Goal: Navigation & Orientation: Find specific page/section

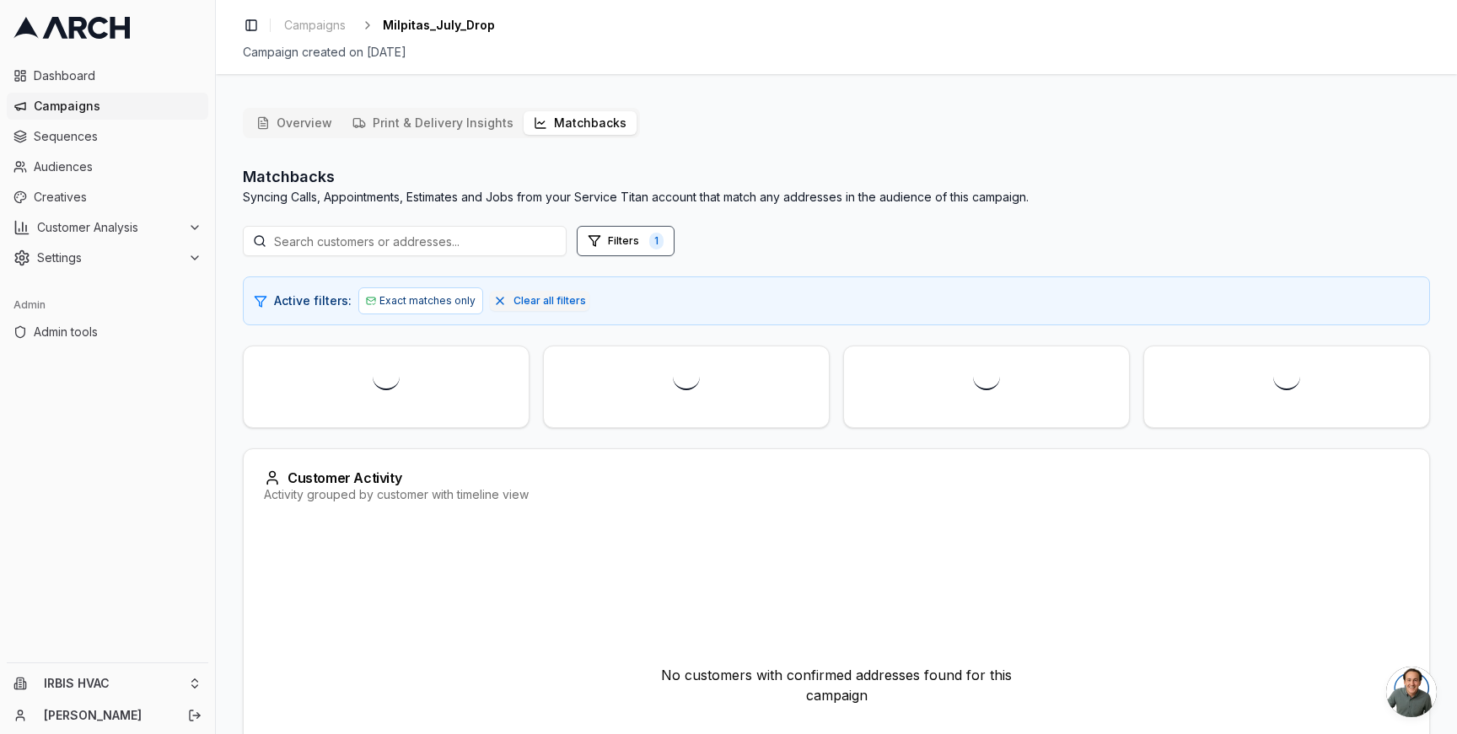
click at [573, 122] on button "Matchbacks" at bounding box center [579, 123] width 113 height 24
click at [69, 104] on span "Campaigns" at bounding box center [118, 106] width 168 height 17
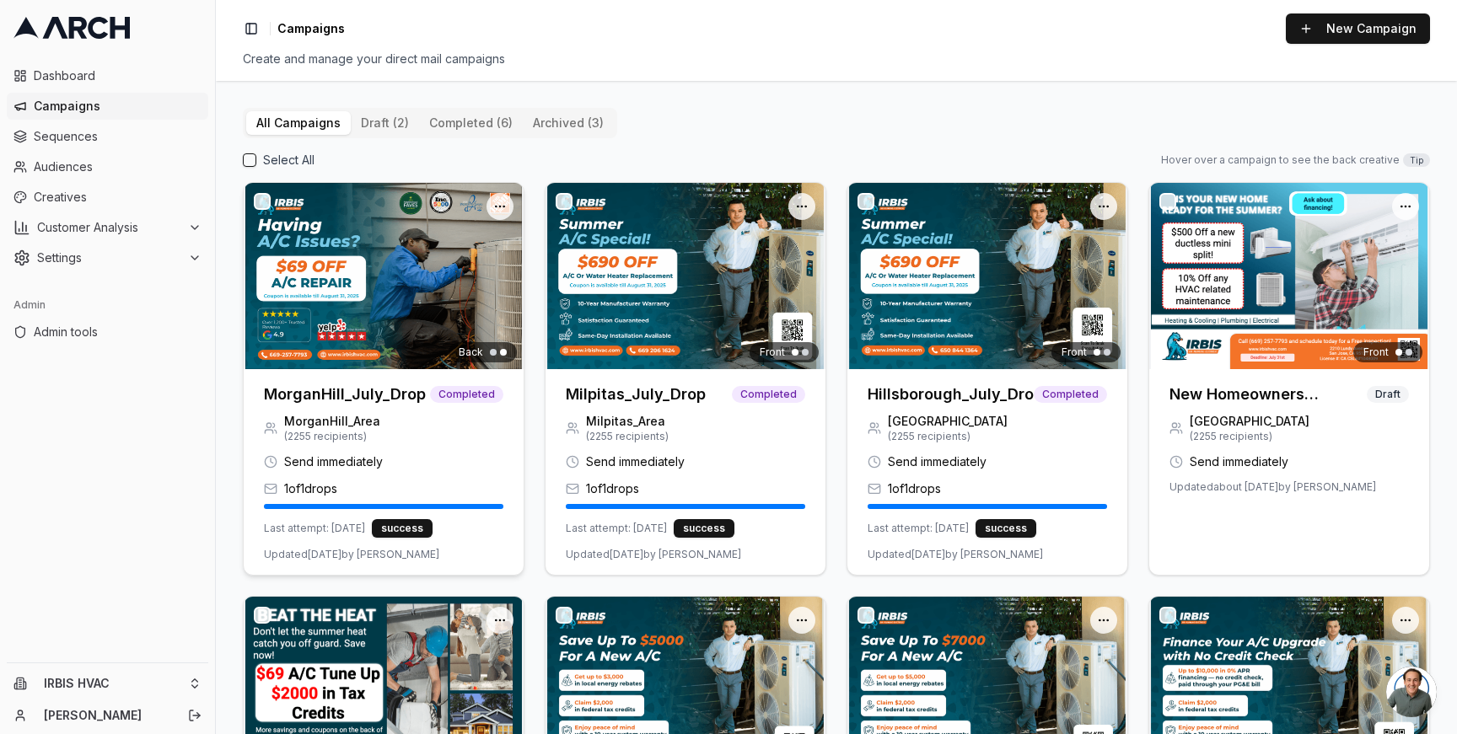
click at [378, 389] on h3 "MorganHill_July_Drop" at bounding box center [345, 395] width 162 height 24
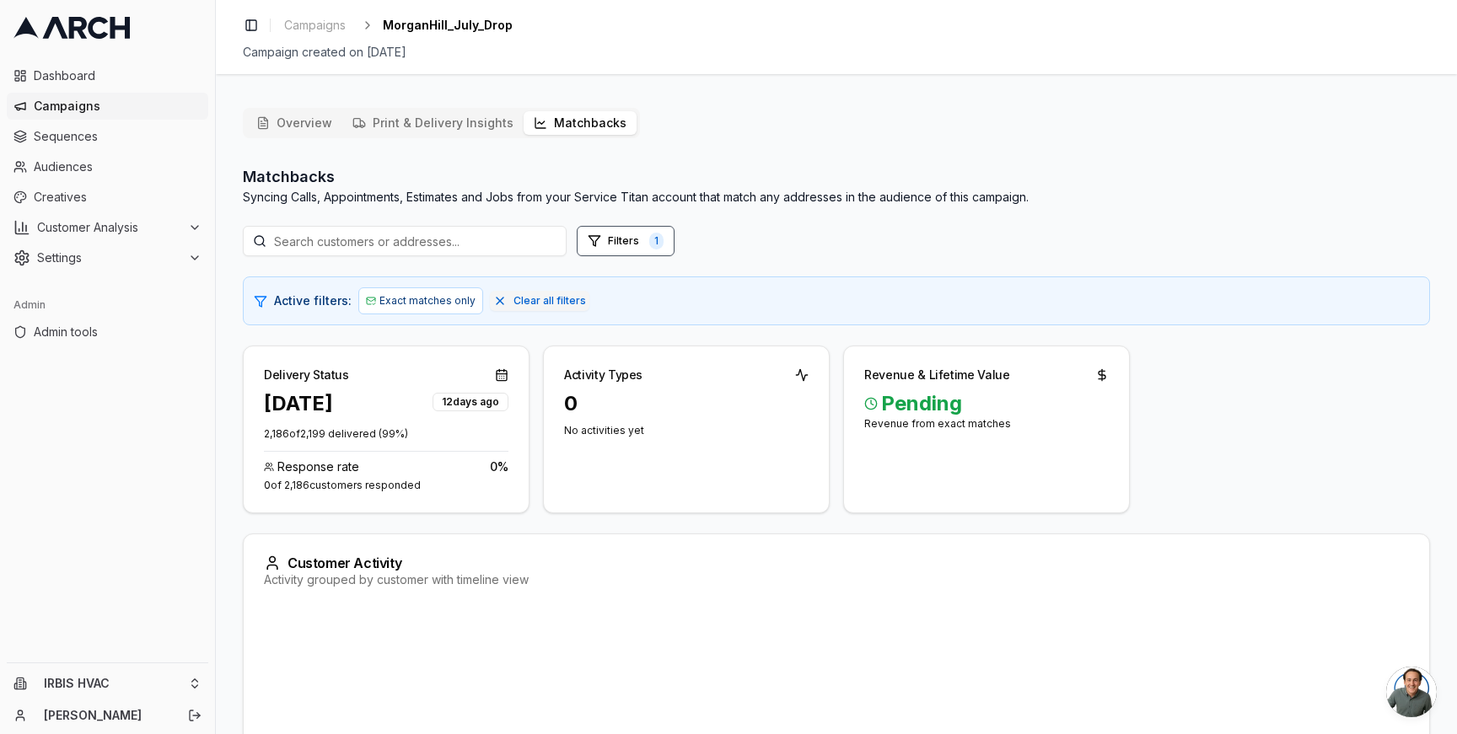
click at [574, 124] on button "Matchbacks" at bounding box center [579, 123] width 113 height 24
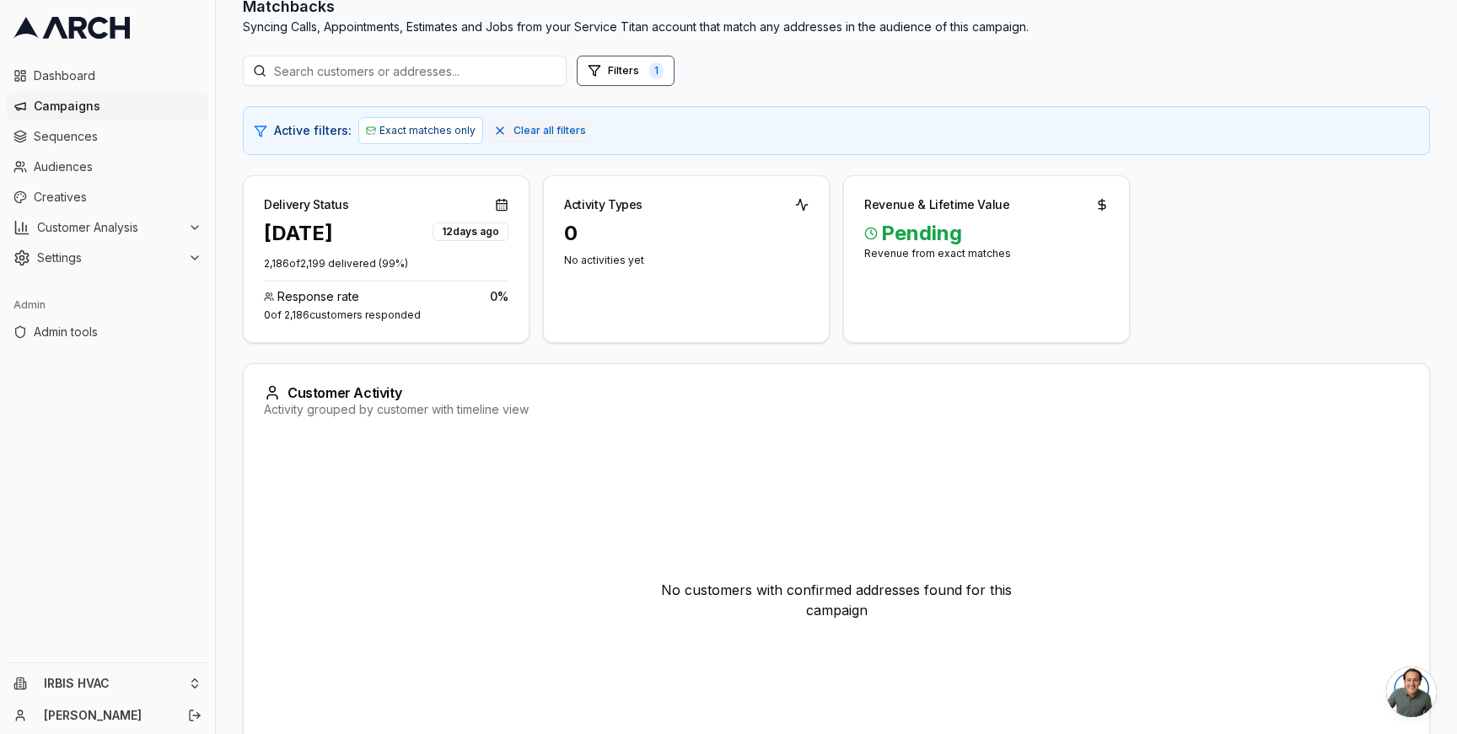
scroll to position [181, 0]
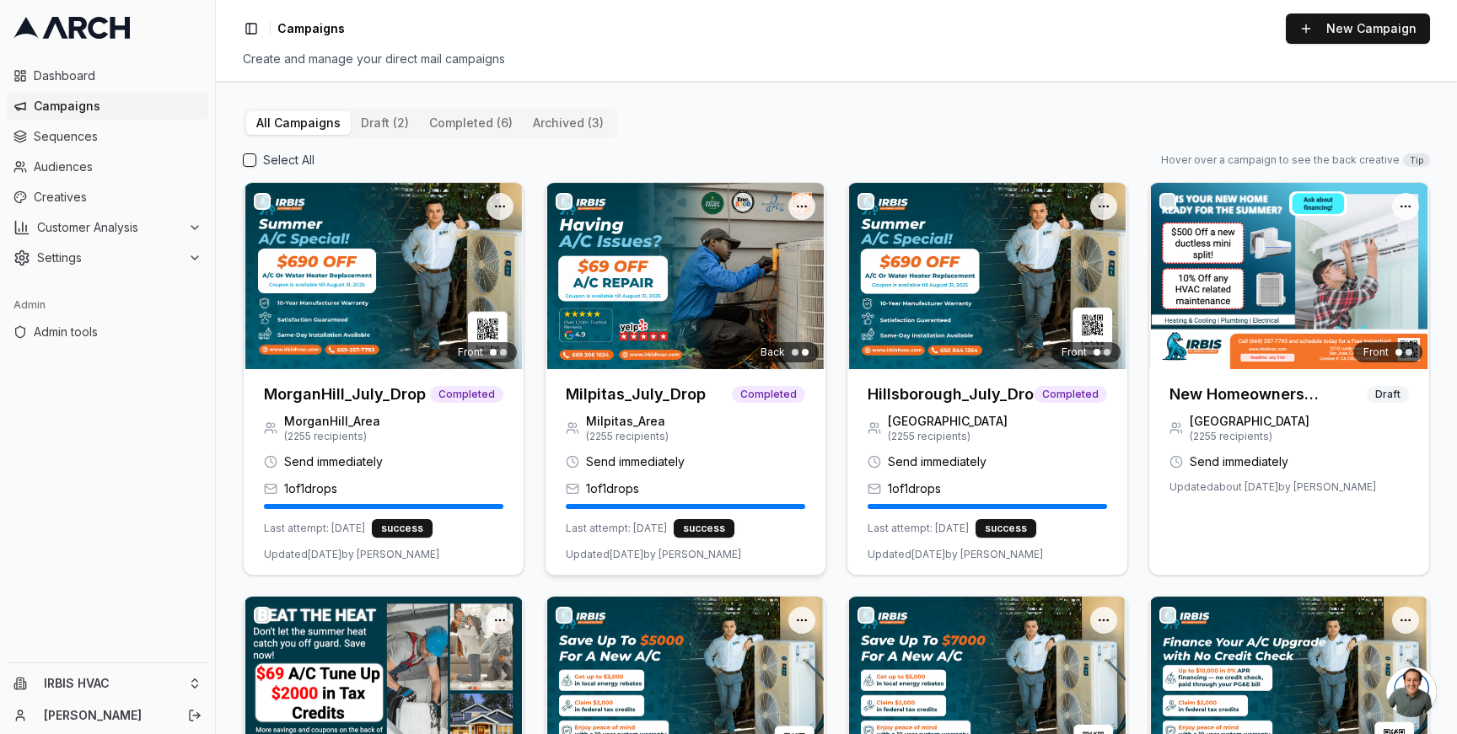
click at [652, 400] on h3 "Milpitas_July_Drop" at bounding box center [636, 395] width 140 height 24
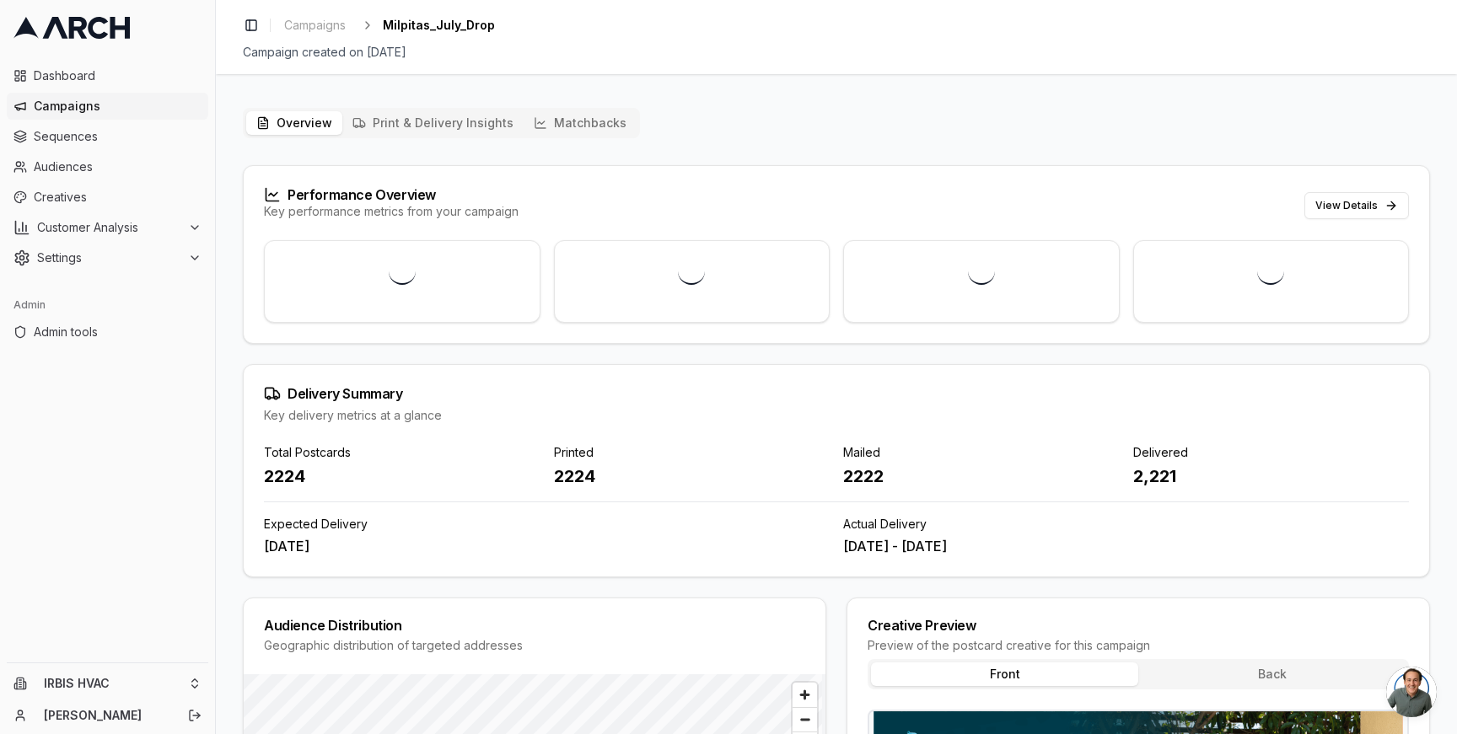
click at [566, 121] on button "Matchbacks" at bounding box center [579, 123] width 113 height 24
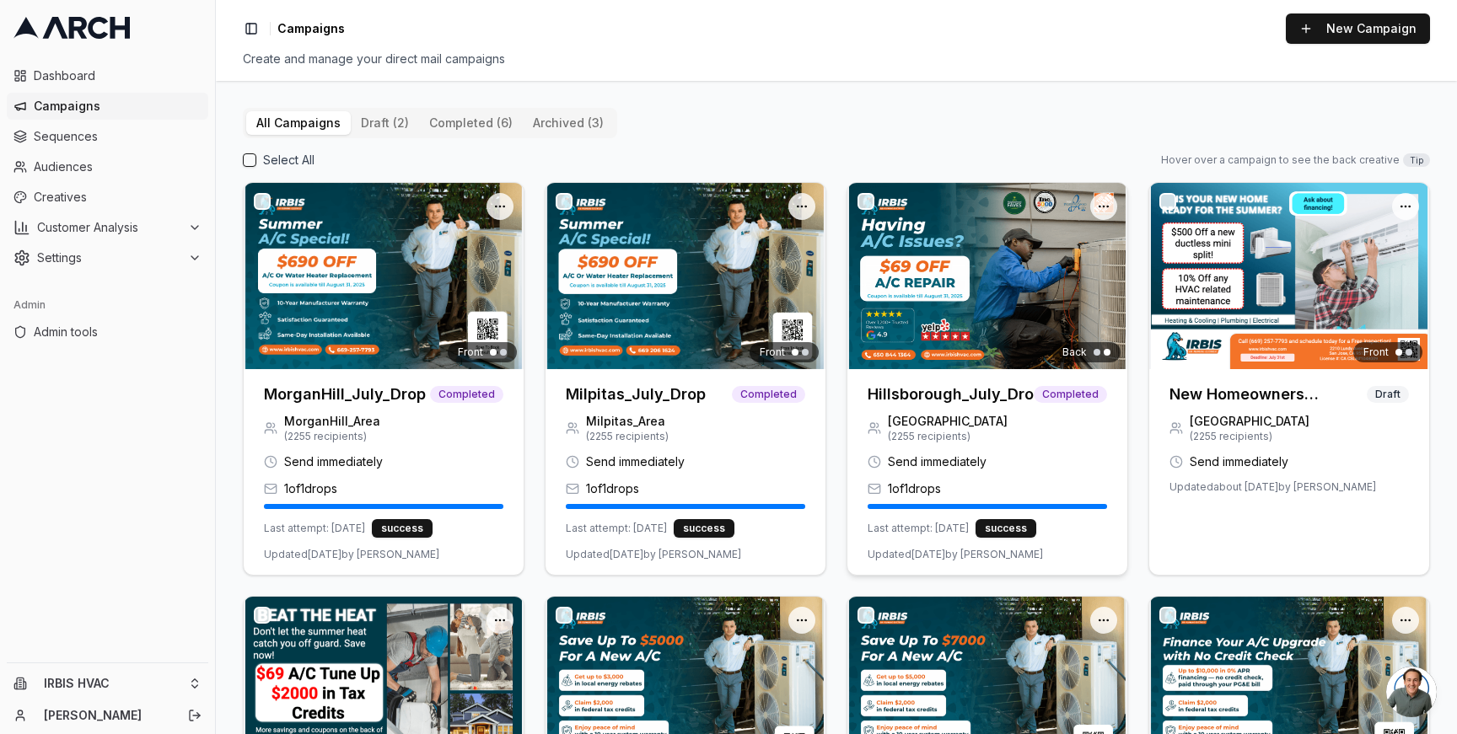
click at [961, 387] on h3 "Hillsborough_July_Drop" at bounding box center [950, 395] width 166 height 24
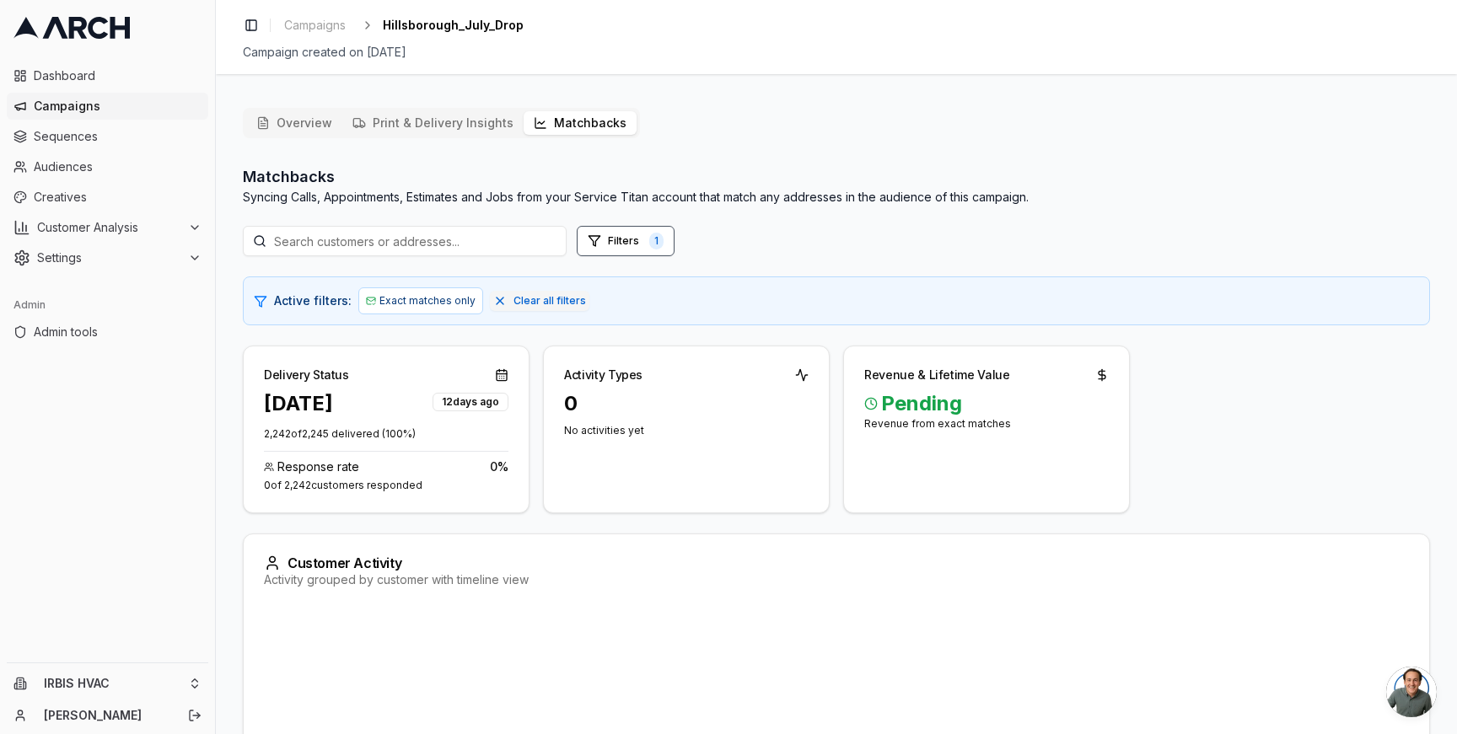
click at [579, 125] on button "Matchbacks" at bounding box center [579, 123] width 113 height 24
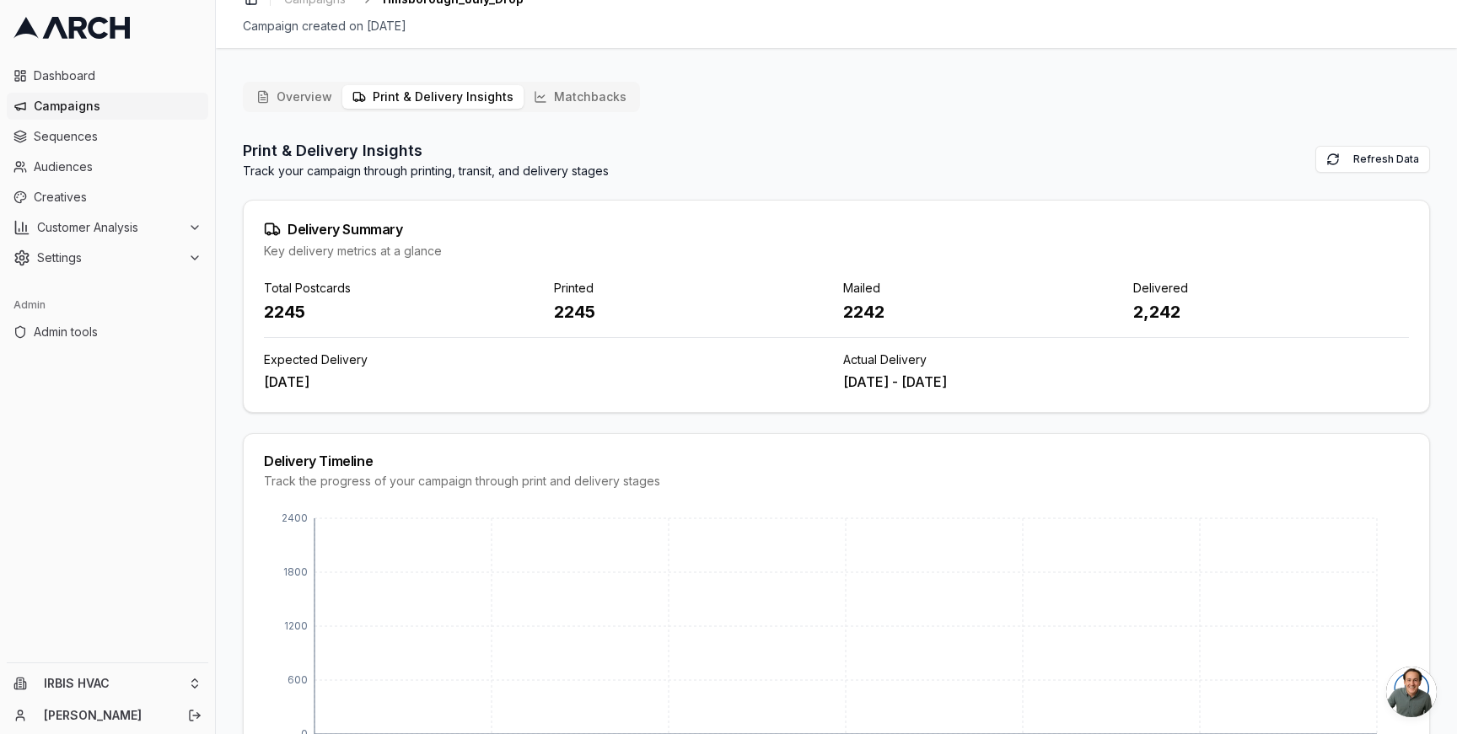
click at [448, 86] on button "Print & Delivery Insights" at bounding box center [432, 97] width 181 height 24
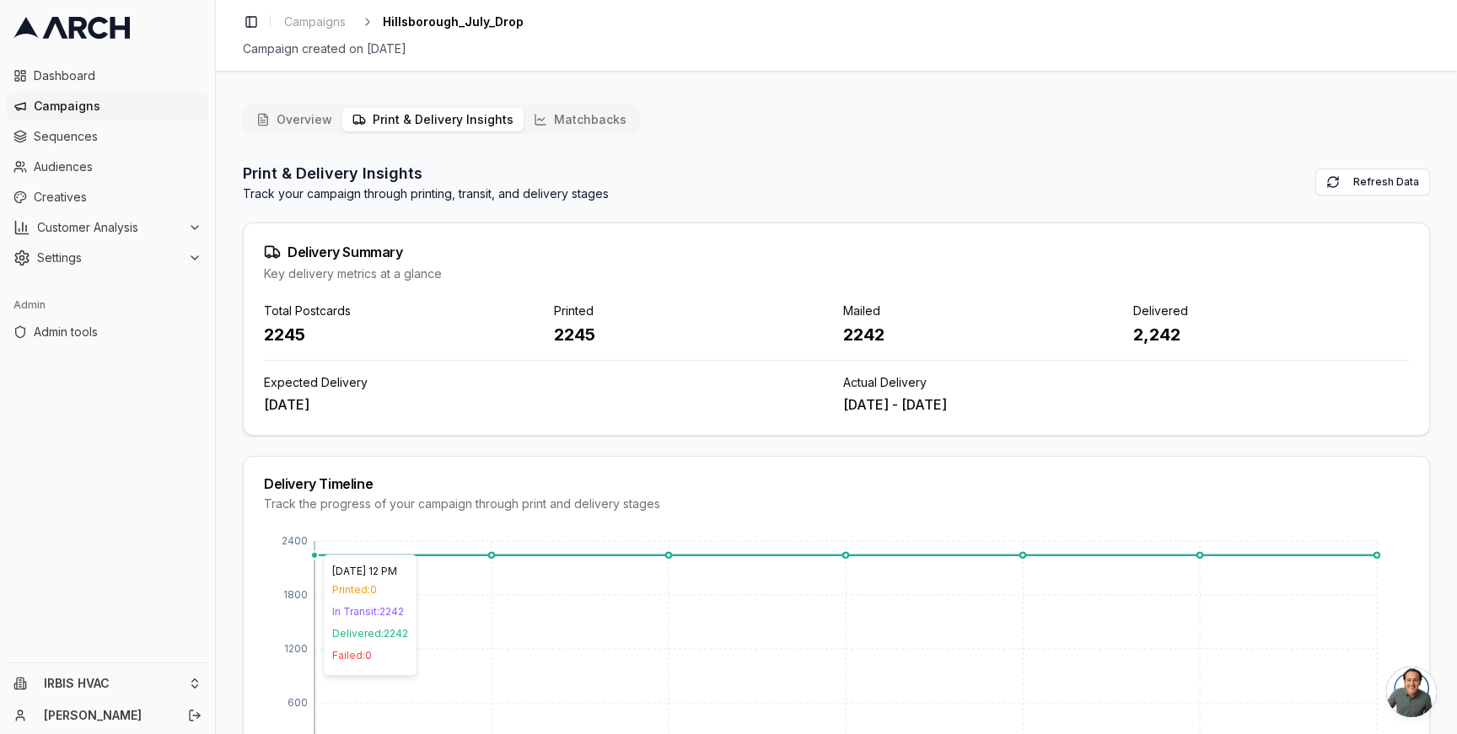
scroll to position [0, 0]
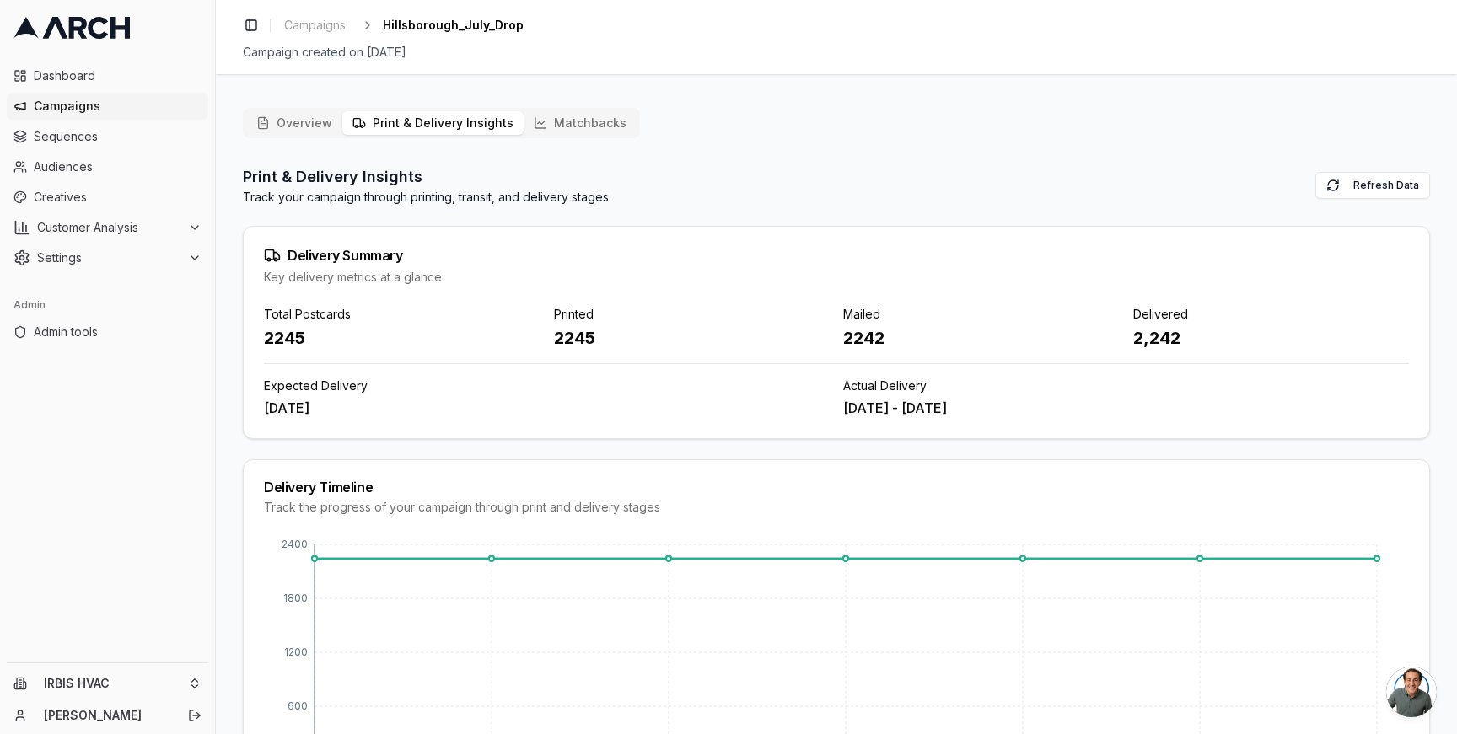
click at [298, 122] on button "Overview" at bounding box center [294, 123] width 96 height 24
